Goal: Find specific page/section: Find specific page/section

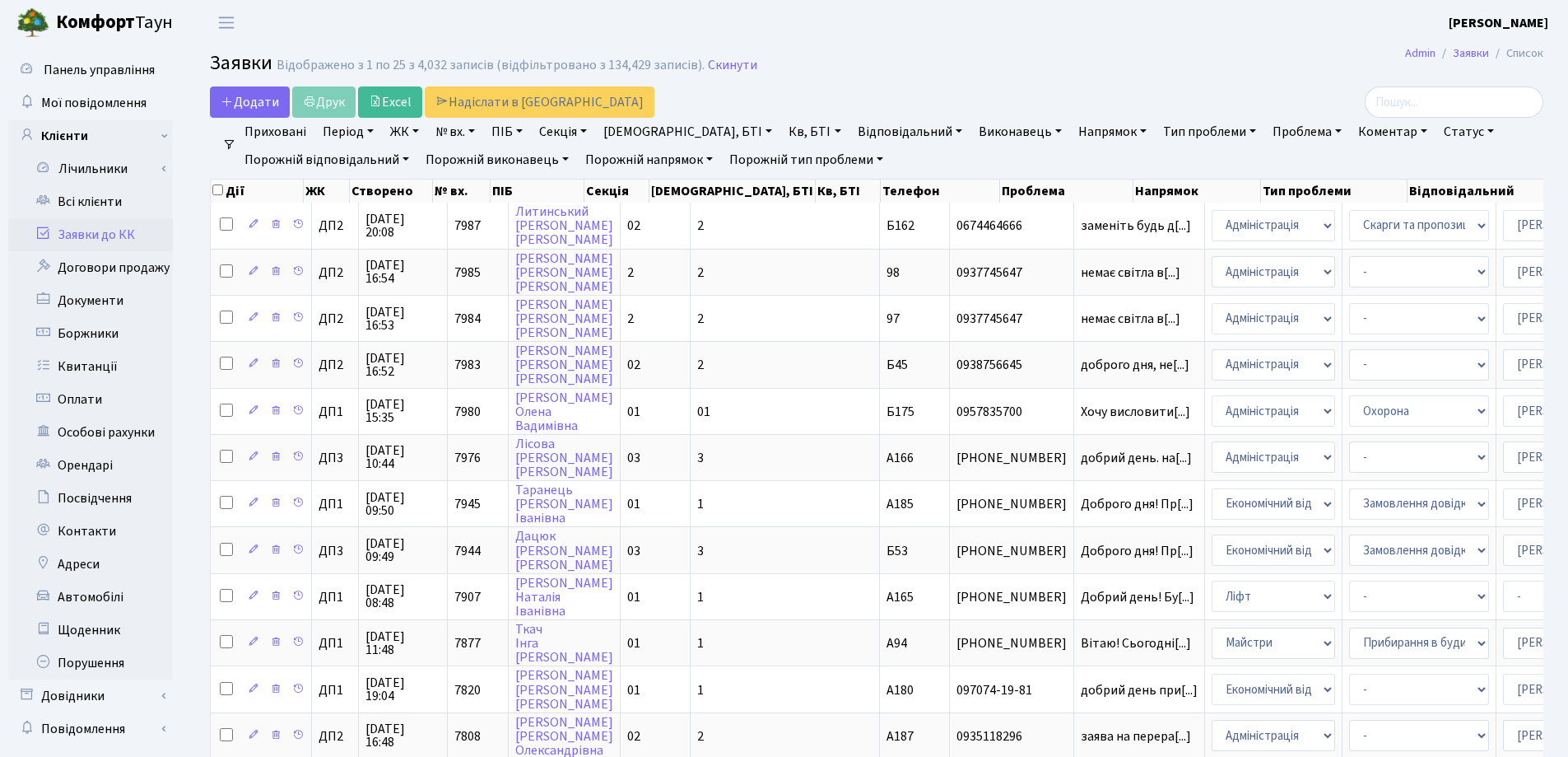
select select "25"
click at [716, 66] on link "Скинути" at bounding box center [732, 65] width 49 height 16
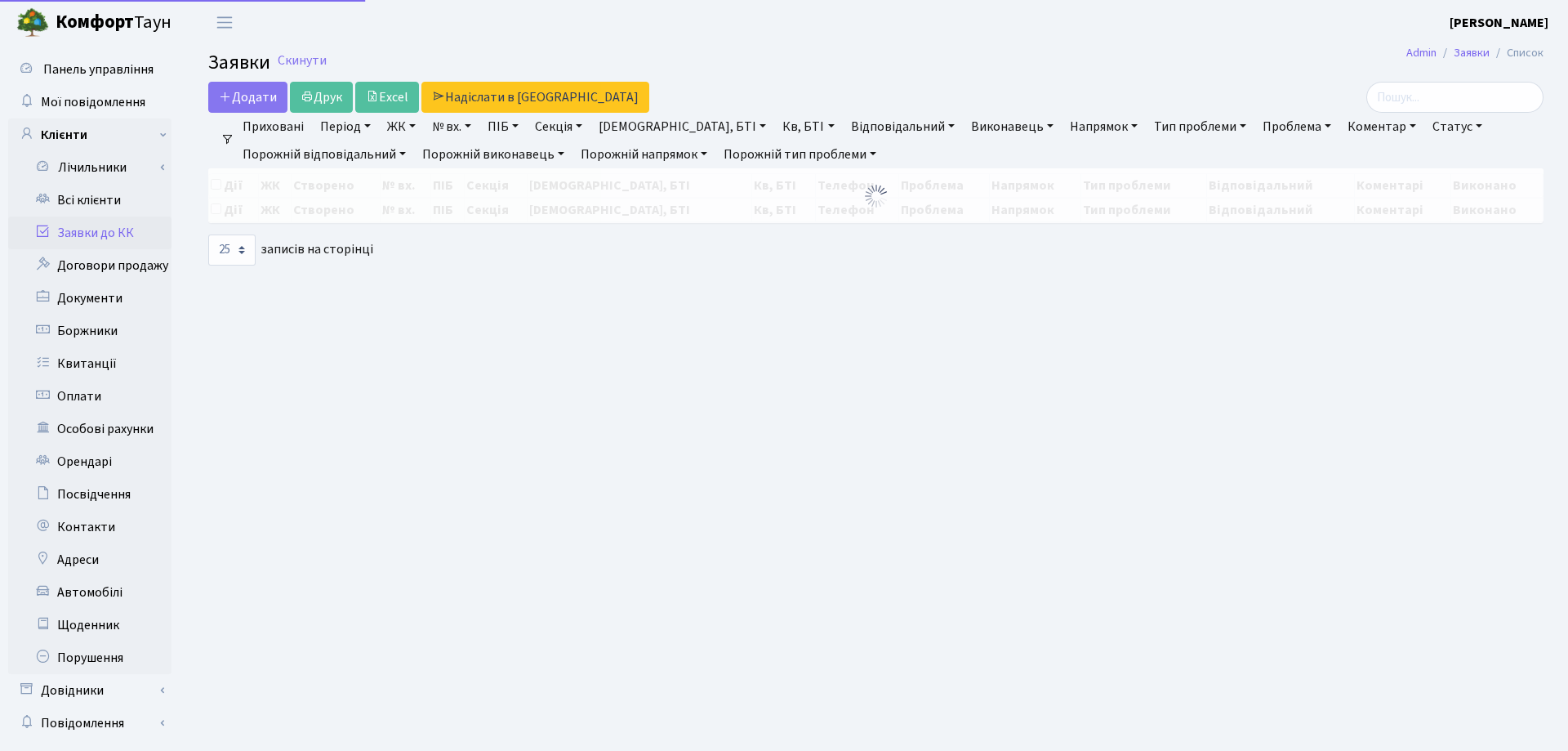
select select "25"
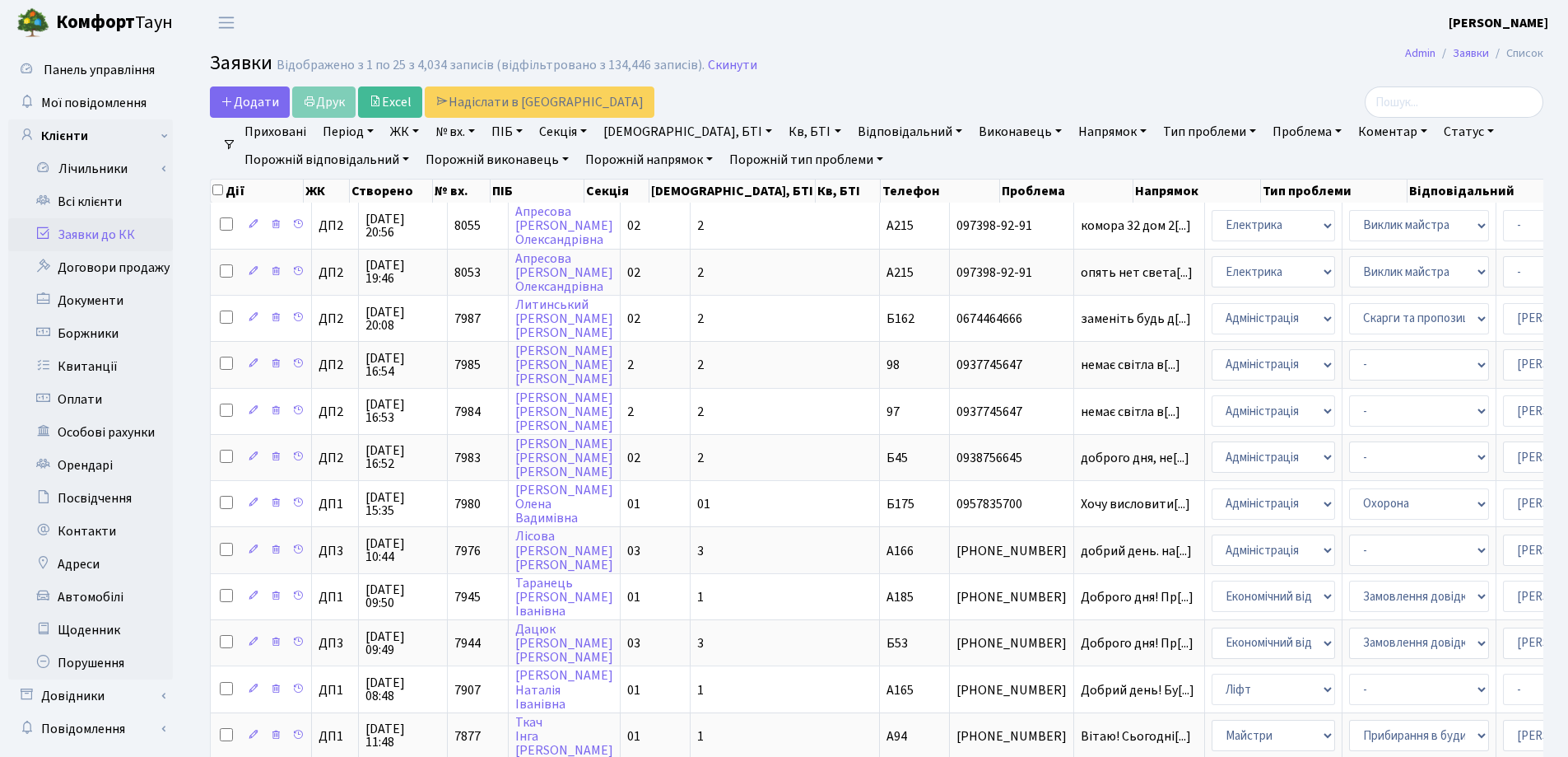
click at [124, 238] on link "Заявки до КК" at bounding box center [91, 234] width 165 height 33
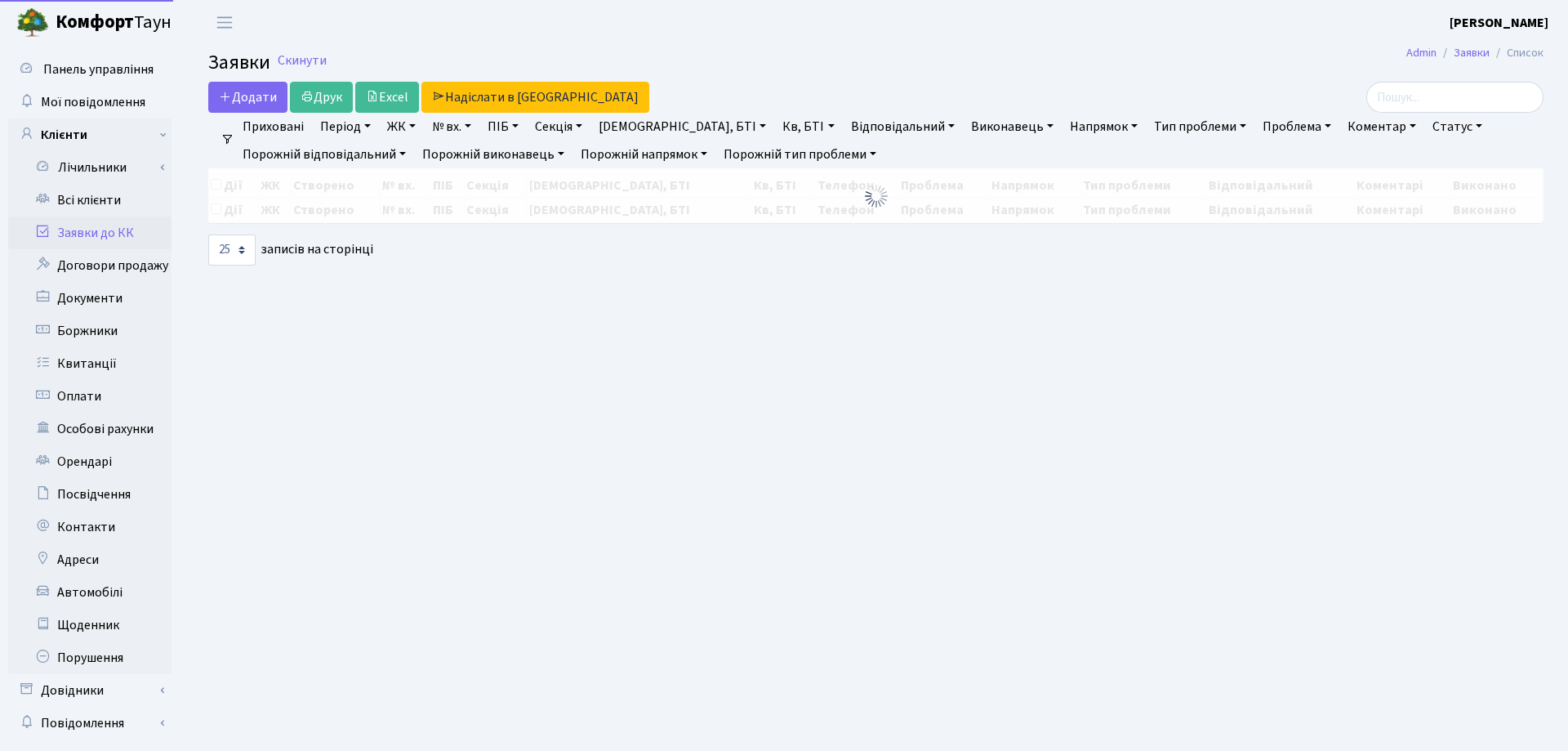
select select "25"
